Goal: Check status: Check status

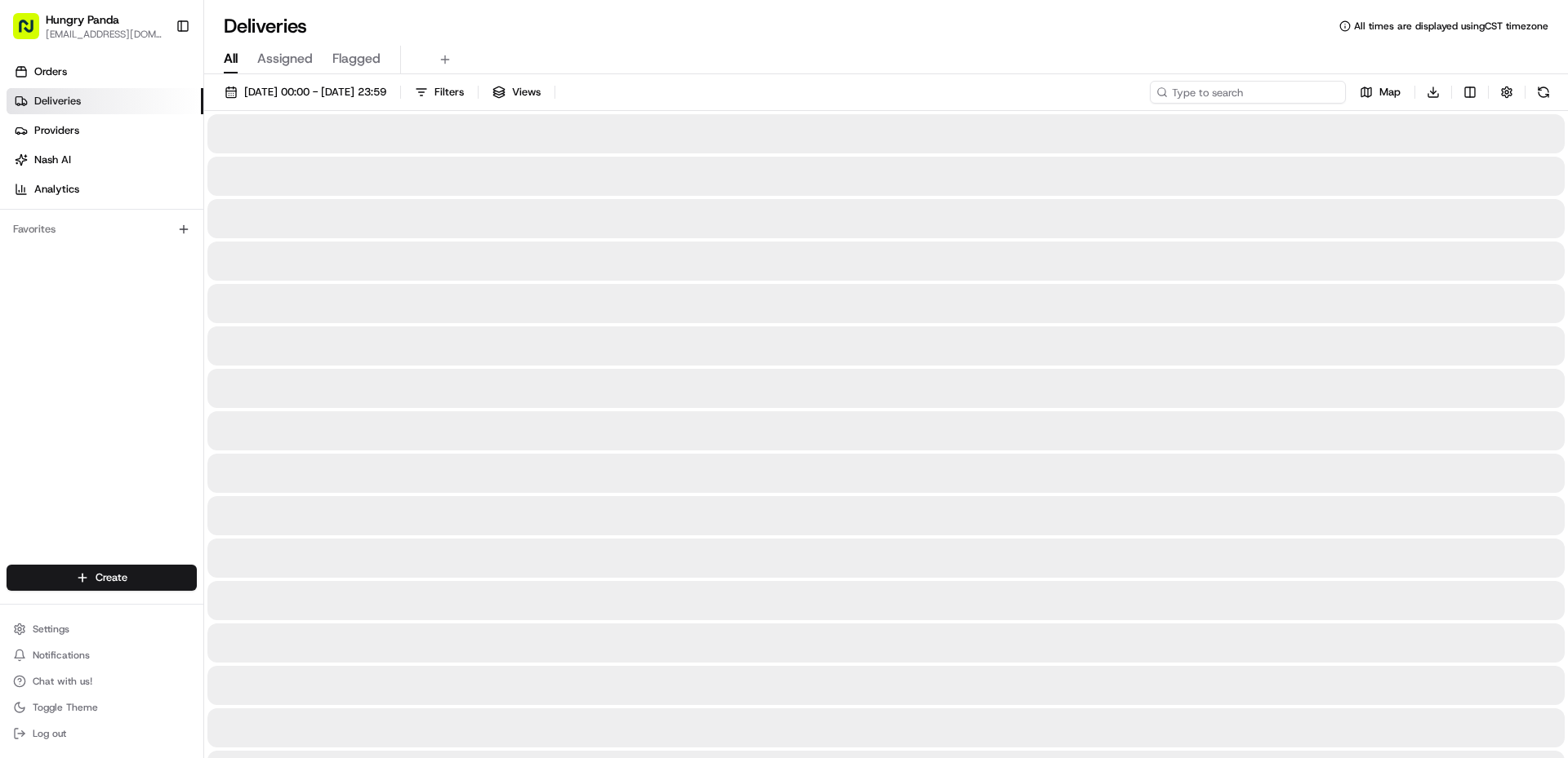
click at [1256, 90] on input at bounding box center [1248, 92] width 196 height 23
paste input "8095937955255795181533"
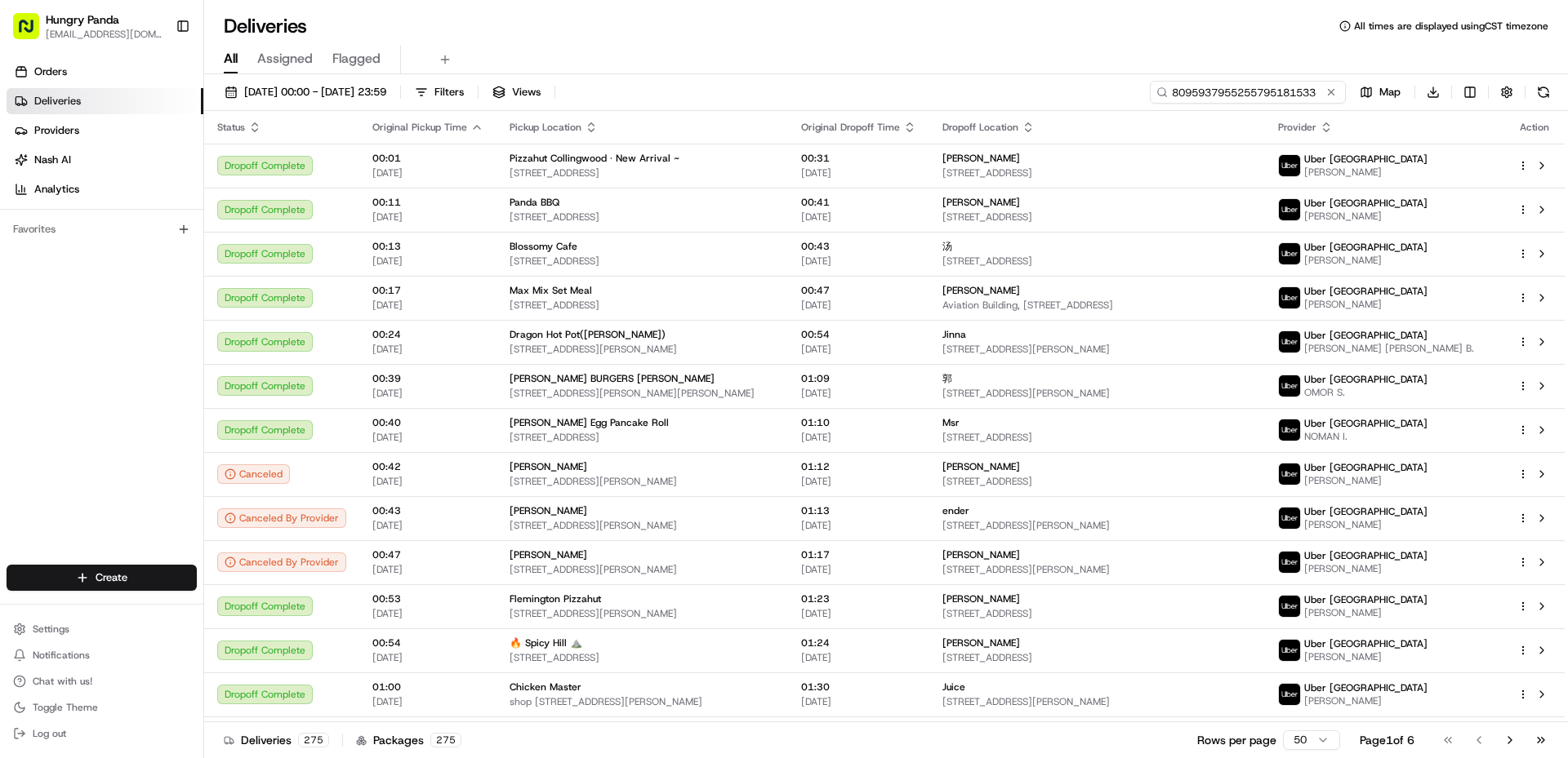
click at [1264, 95] on input "8095937955255795181533" at bounding box center [1248, 92] width 196 height 23
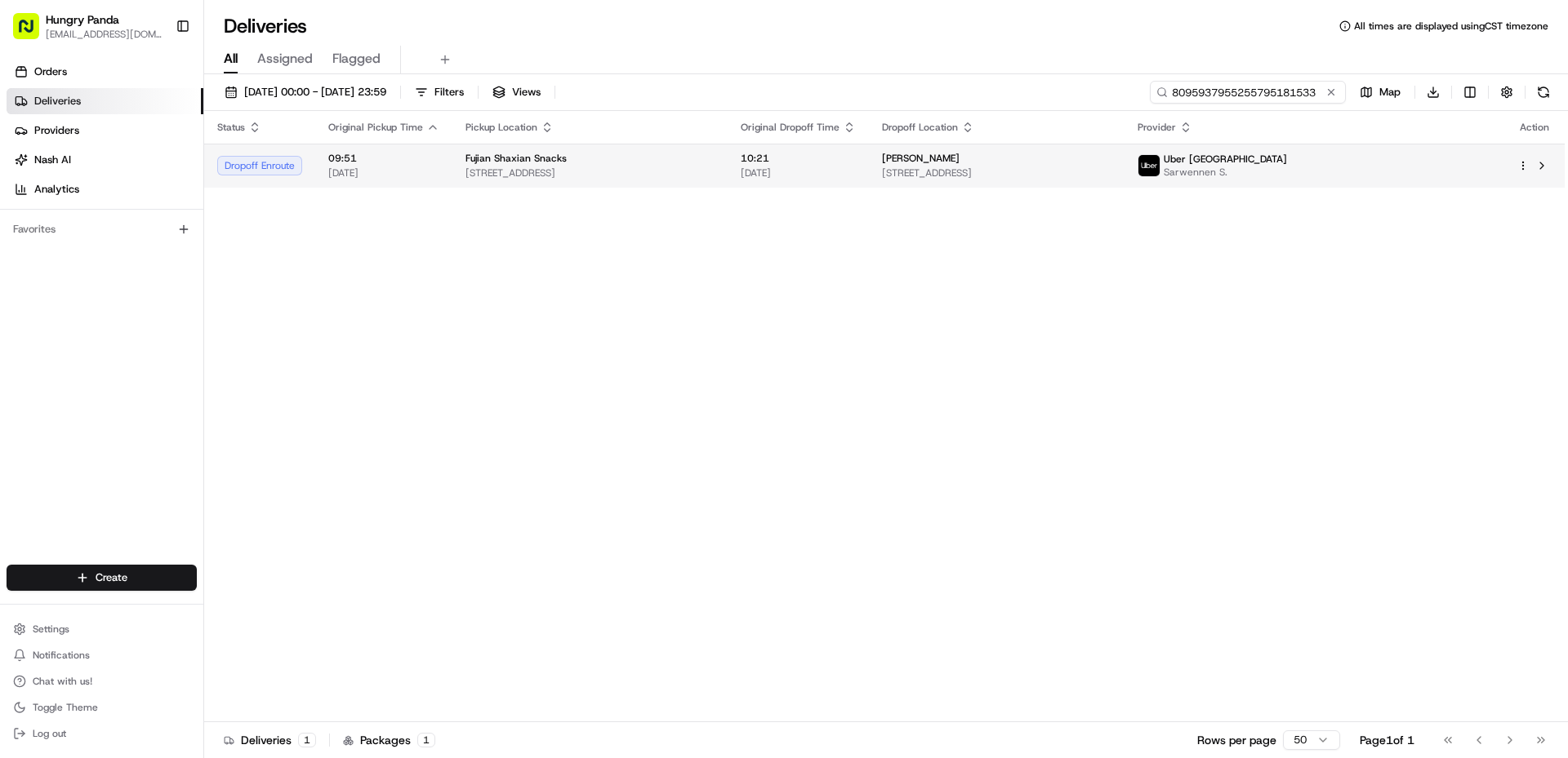
type input "8095937955255795181533"
click at [1112, 170] on span "[STREET_ADDRESS]" at bounding box center [996, 173] width 229 height 13
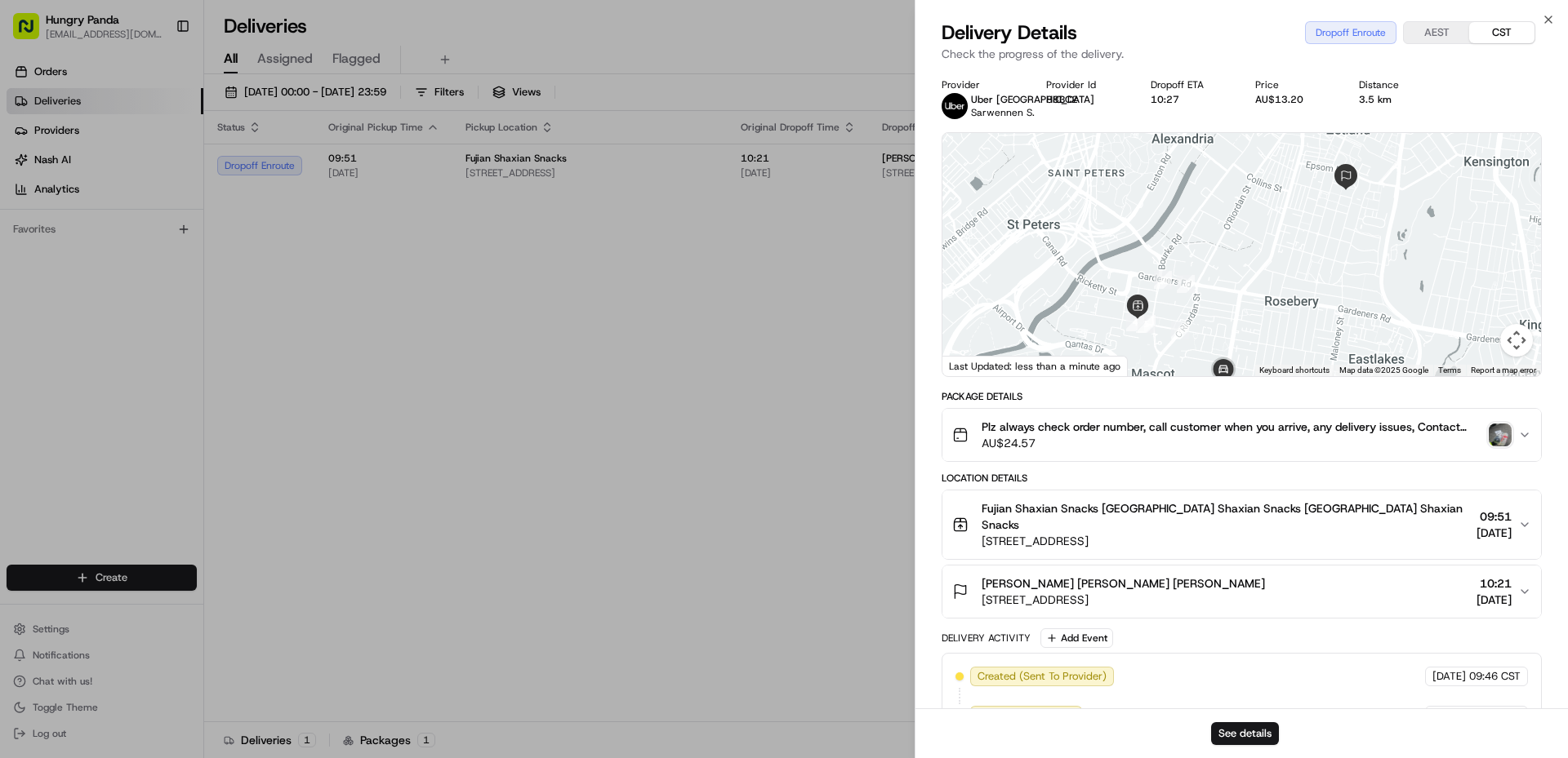
click at [1497, 439] on img "button" at bounding box center [1500, 435] width 23 height 23
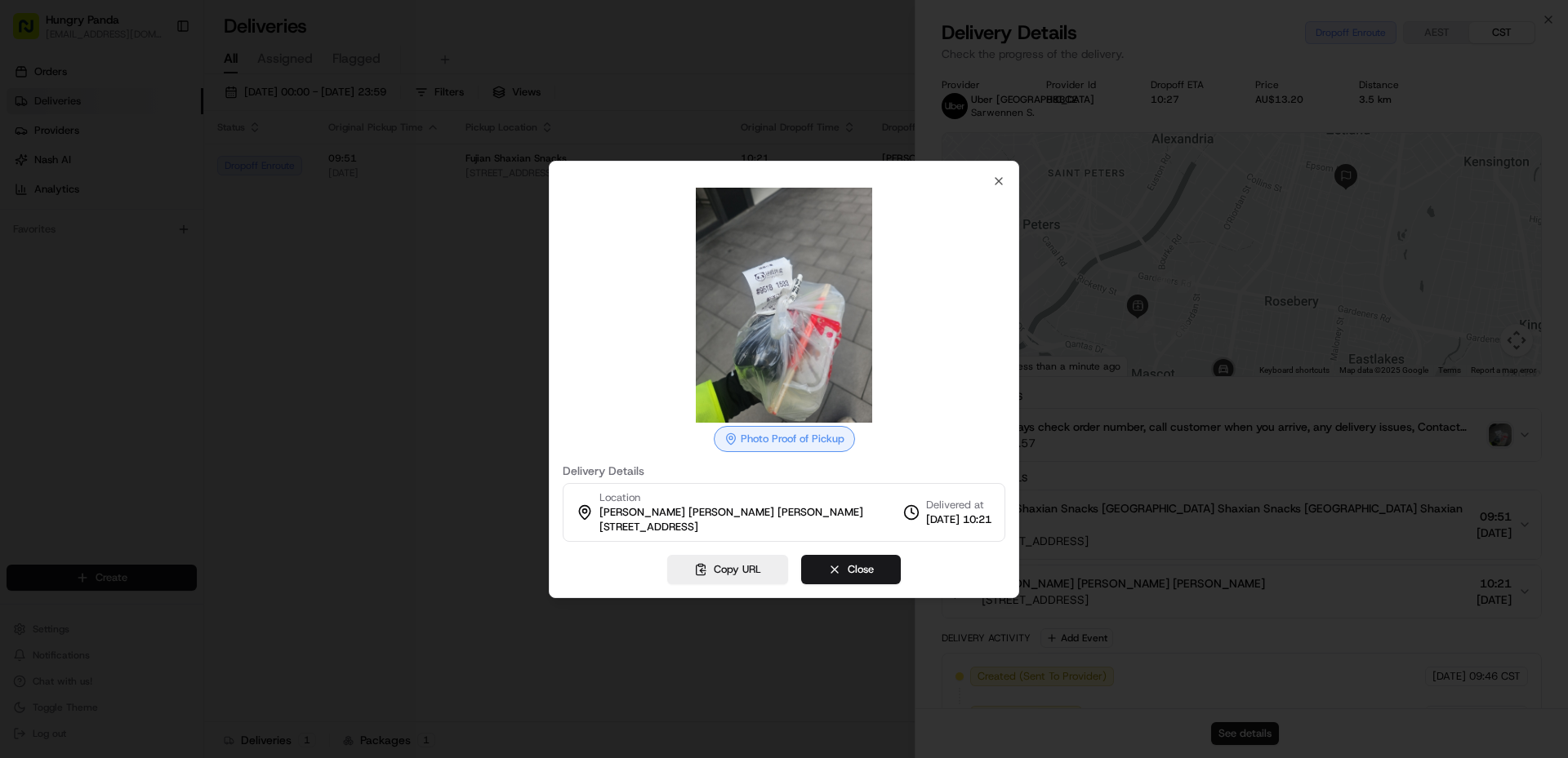
click at [804, 332] on img at bounding box center [784, 305] width 235 height 235
click at [1442, 368] on div at bounding box center [784, 379] width 1568 height 758
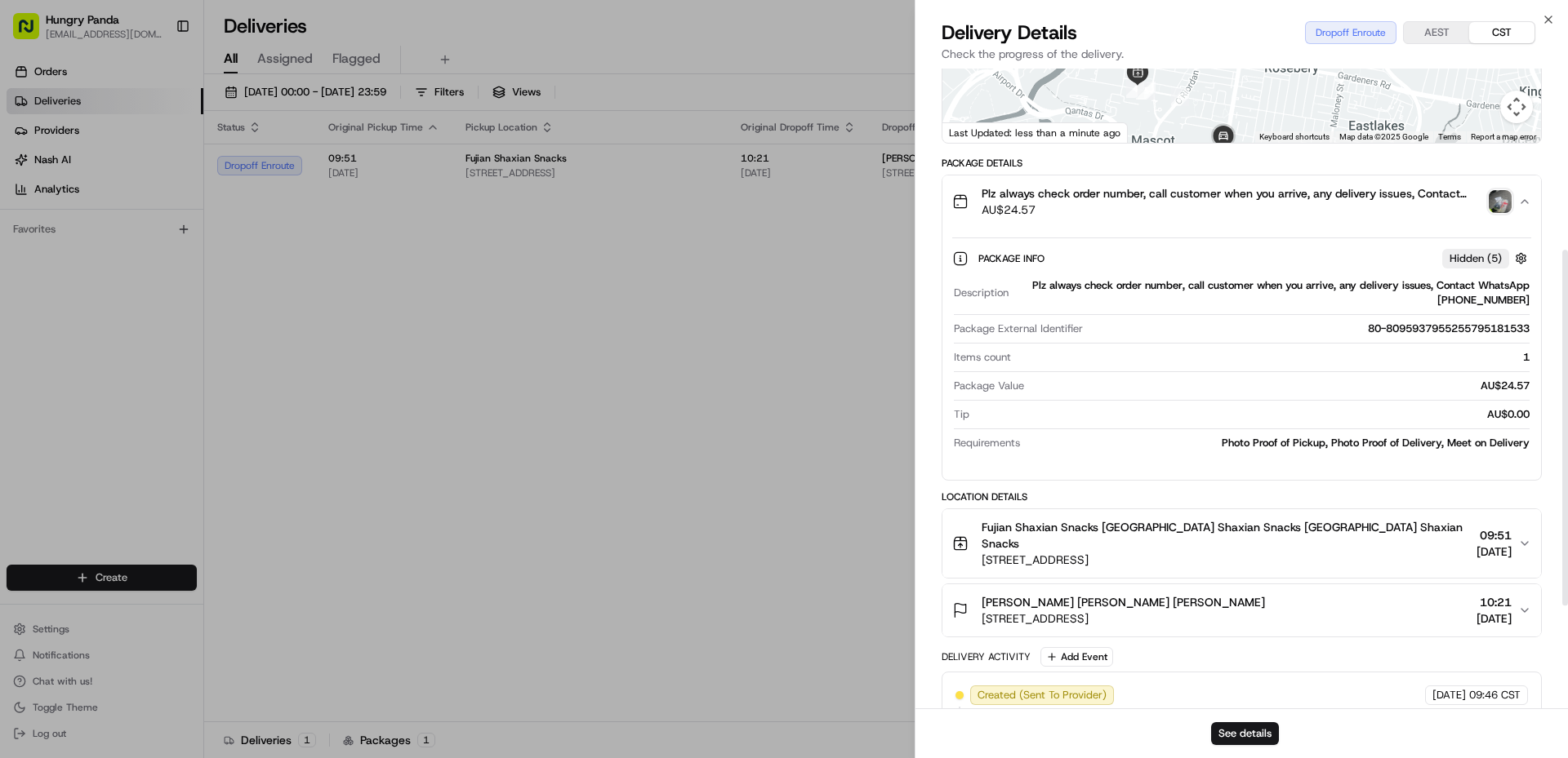
scroll to position [326, 0]
